Goal: Task Accomplishment & Management: Manage account settings

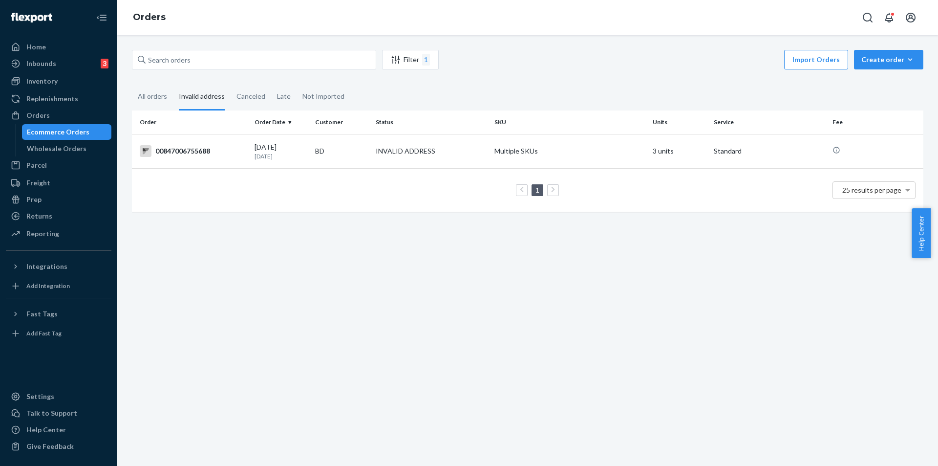
click at [381, 283] on div "Filter 1 Import Orders Create order Ecommerce order Removal order All orders In…" at bounding box center [527, 250] width 821 height 430
click at [251, 151] on td "[DATE] [DATE]" at bounding box center [281, 151] width 61 height 34
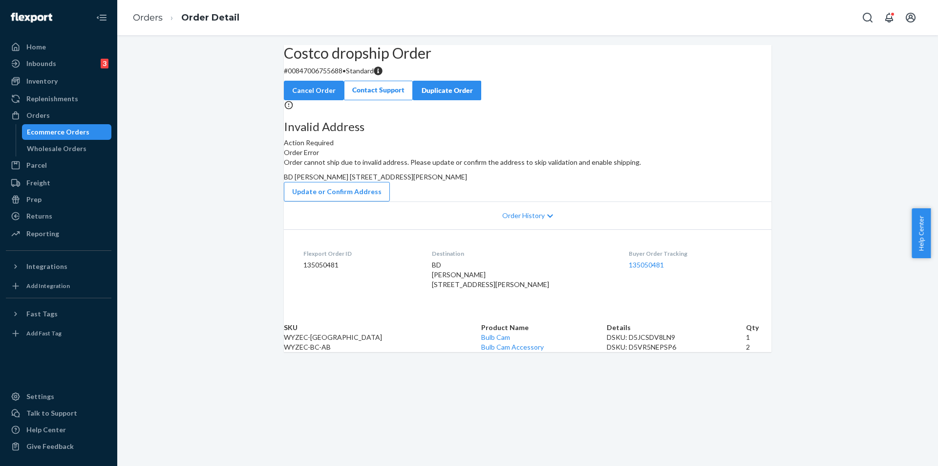
scroll to position [69, 0]
drag, startPoint x: 440, startPoint y: 311, endPoint x: 536, endPoint y: 327, distance: 97.5
click at [536, 312] on dl "Flexport Order ID 135050481 Destination BD [PERSON_NAME] [STREET_ADDRESS][PERSO…" at bounding box center [527, 270] width 487 height 83
click at [491, 289] on div "BD [PERSON_NAME] [STREET_ADDRESS][PERSON_NAME]" at bounding box center [523, 274] width 182 height 29
click at [454, 288] on span "BD [PERSON_NAME] [STREET_ADDRESS][PERSON_NAME]" at bounding box center [490, 274] width 117 height 28
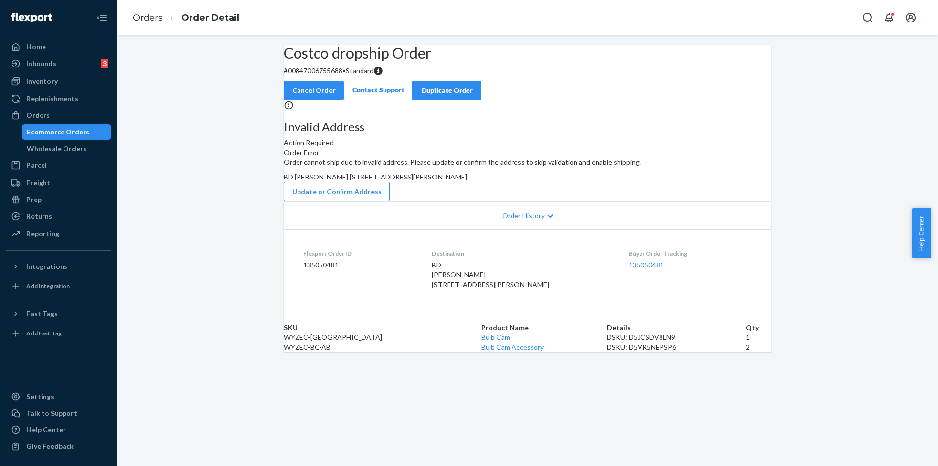
click at [440, 312] on dl "Flexport Order ID 135050481 Destination BD [PERSON_NAME] [STREET_ADDRESS][PERSO…" at bounding box center [527, 270] width 487 height 83
drag, startPoint x: 440, startPoint y: 317, endPoint x: 532, endPoint y: 331, distance: 93.3
click at [532, 312] on dl "Flexport Order ID 135050481 Destination BD [PERSON_NAME] [STREET_ADDRESS][PERSO…" at bounding box center [527, 270] width 487 height 83
copy span "[STREET_ADDRESS][DEMOGRAPHIC_DATA]"
click at [390, 196] on button "Update or Confirm Address" at bounding box center [337, 192] width 106 height 20
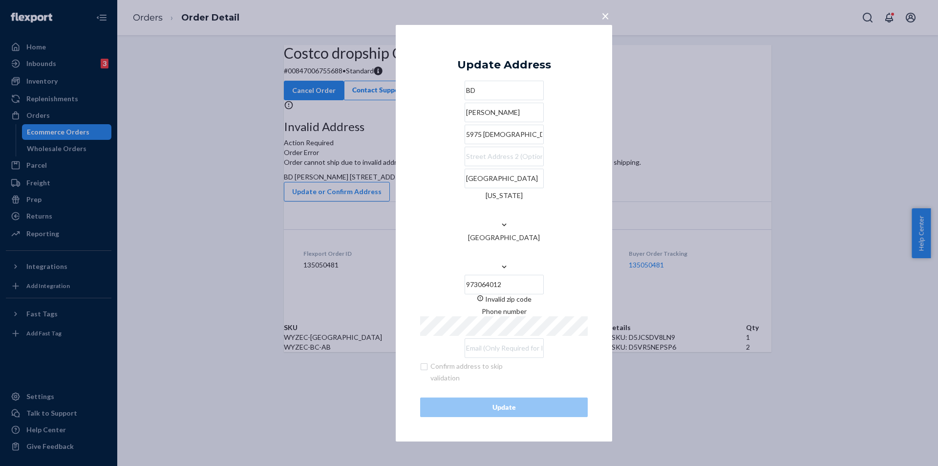
click at [502, 144] on input "5975 [DEMOGRAPHIC_DATA] ST S" at bounding box center [504, 135] width 79 height 20
paste input "vangelista St"
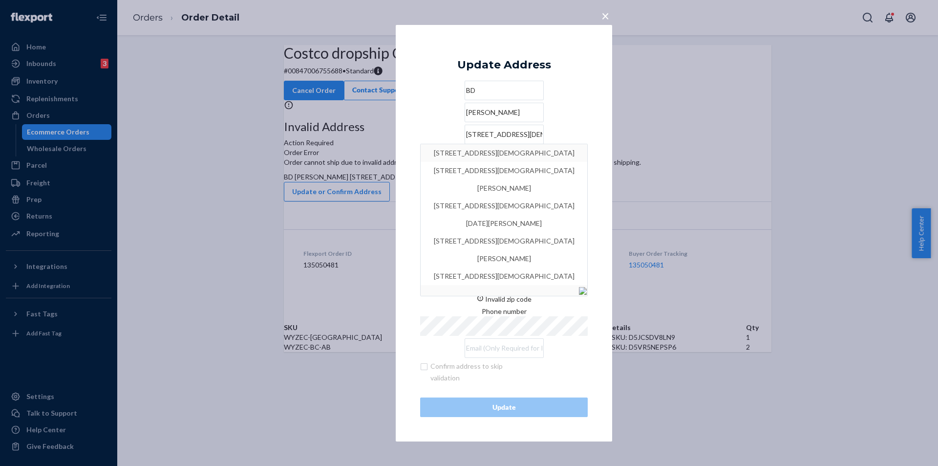
type input "[STREET_ADDRESS][DEMOGRAPHIC_DATA]"
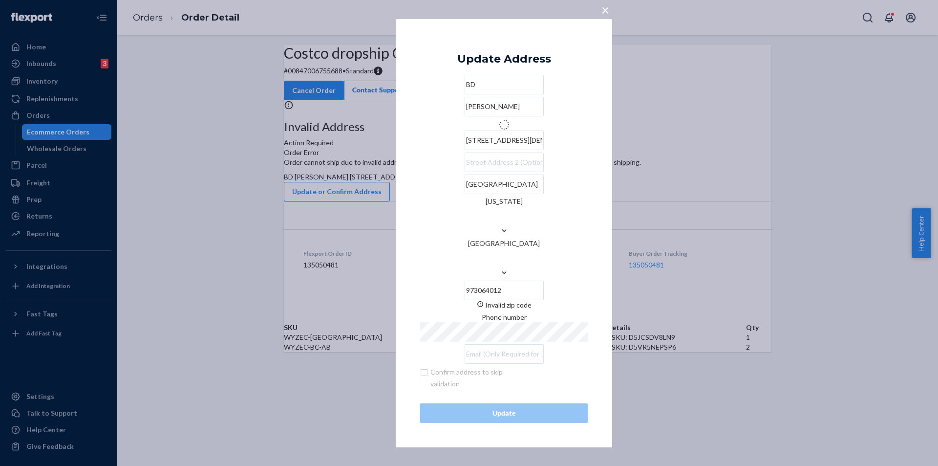
type input "[GEOGRAPHIC_DATA]"
type input "97306"
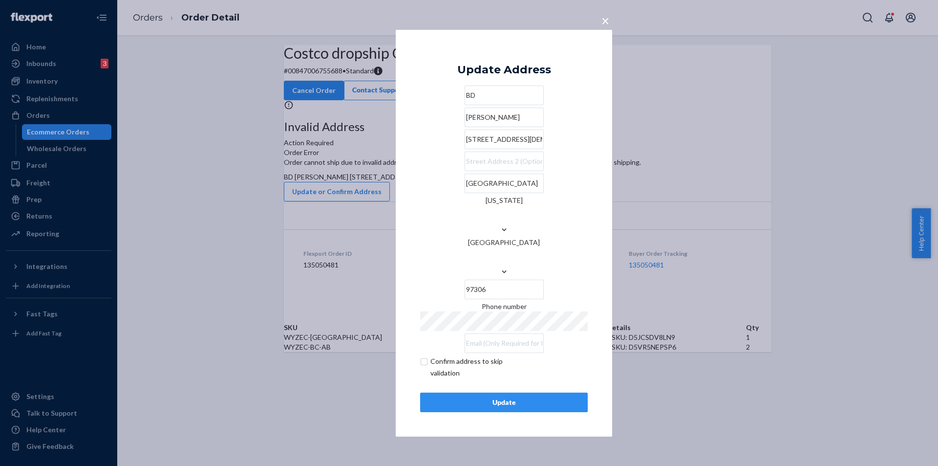
click at [518, 397] on div "Update" at bounding box center [503, 402] width 151 height 10
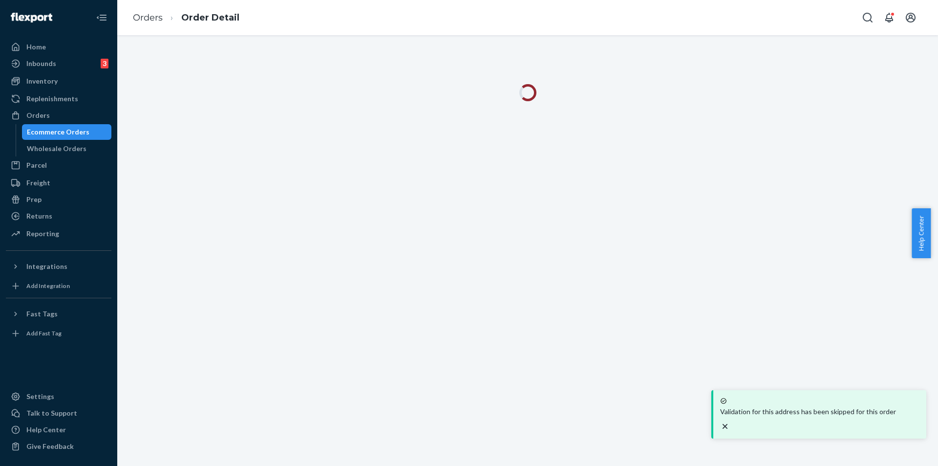
scroll to position [0, 0]
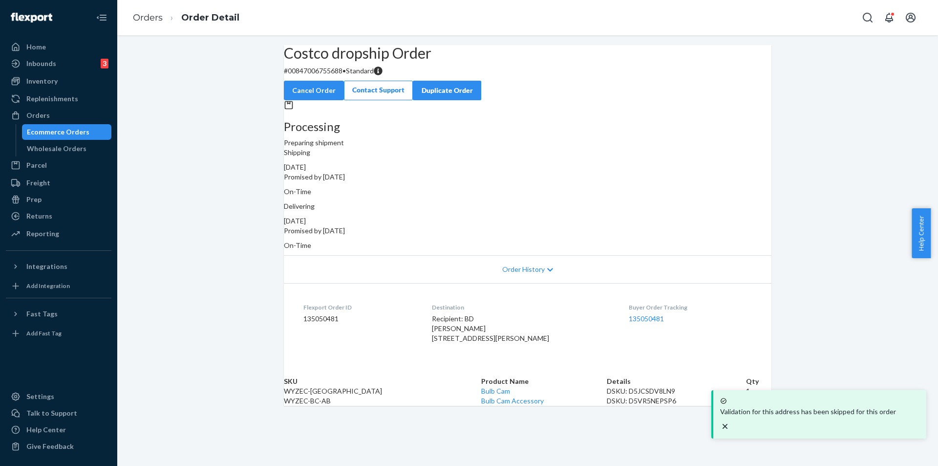
click at [59, 130] on div "Ecommerce Orders" at bounding box center [58, 132] width 63 height 10
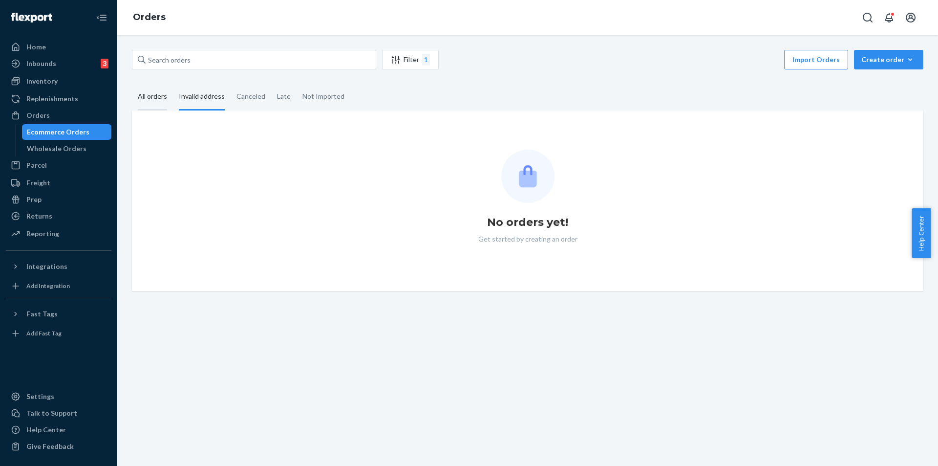
click at [150, 96] on div "All orders" at bounding box center [152, 97] width 29 height 27
click at [132, 84] on input "All orders" at bounding box center [132, 84] width 0 height 0
click at [203, 92] on div "Invalid address" at bounding box center [202, 97] width 46 height 27
click at [173, 84] on input "Invalid address" at bounding box center [173, 84] width 0 height 0
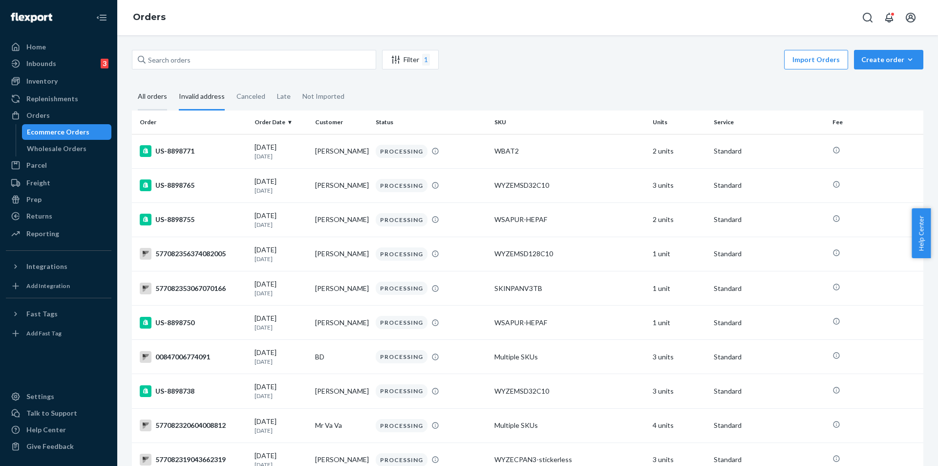
click at [140, 102] on div "All orders" at bounding box center [152, 97] width 29 height 27
click at [132, 84] on input "All orders" at bounding box center [132, 84] width 0 height 0
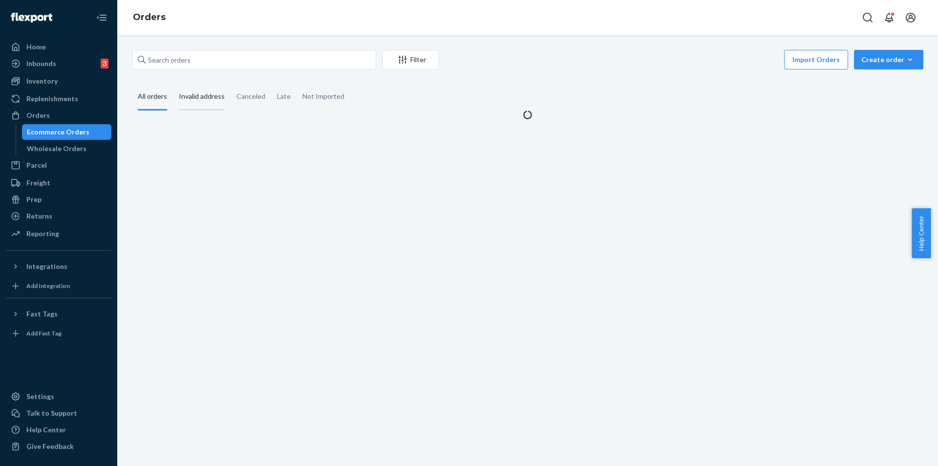
click at [184, 97] on div "Invalid address" at bounding box center [202, 97] width 46 height 27
click at [173, 84] on input "Invalid address" at bounding box center [173, 84] width 0 height 0
